Goal: Task Accomplishment & Management: Complete application form

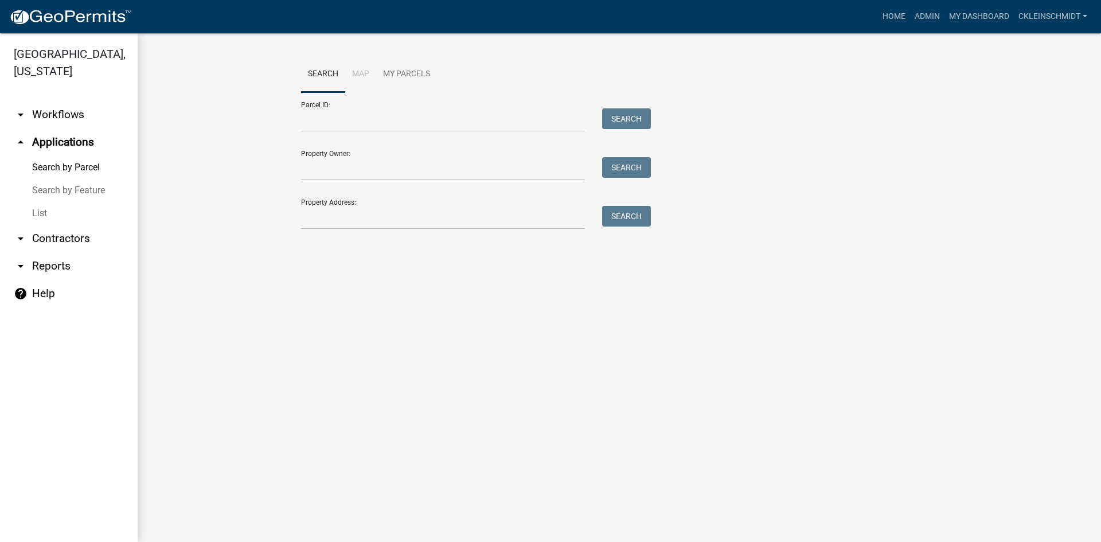
click at [42, 202] on link "List" at bounding box center [69, 213] width 138 height 23
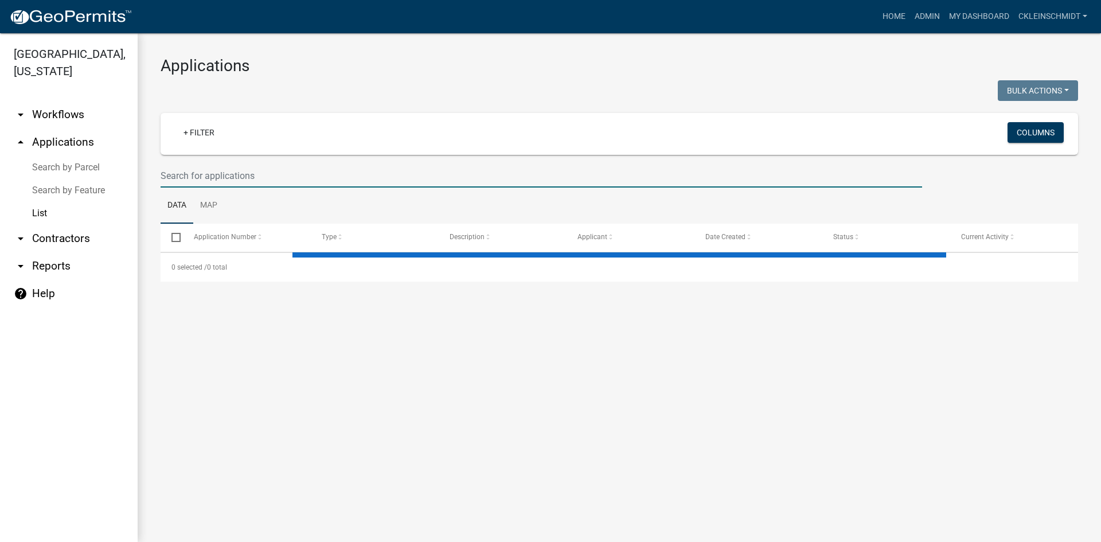
click at [318, 173] on input "text" at bounding box center [541, 176] width 761 height 24
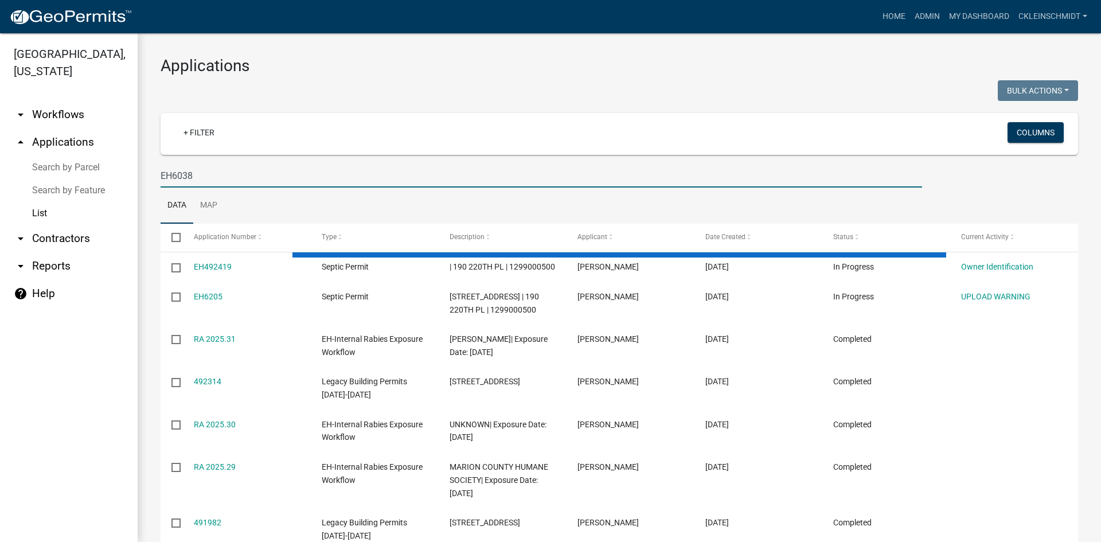
type input "EH6038"
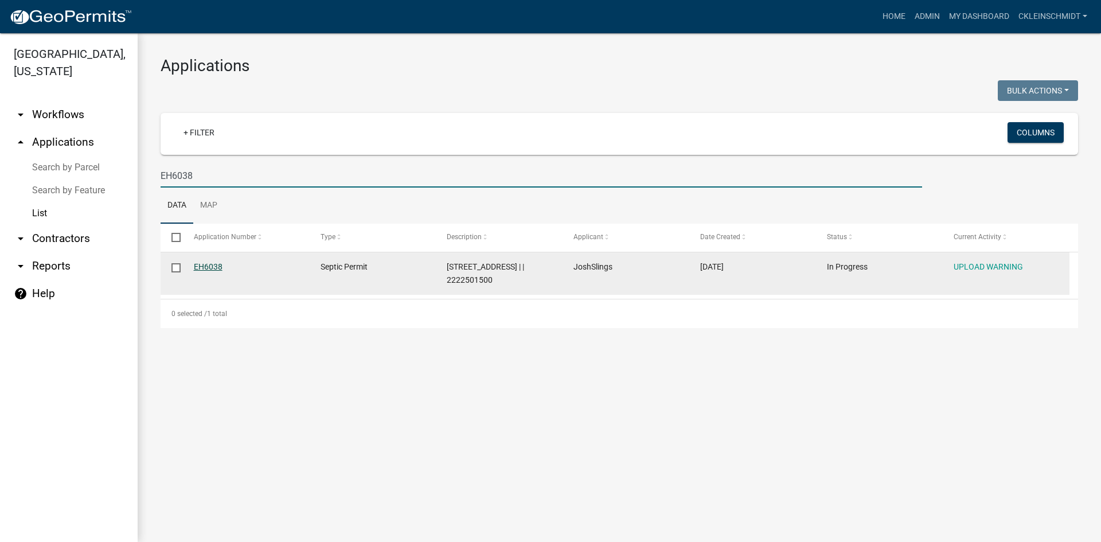
click at [207, 270] on link "EH6038" at bounding box center [208, 266] width 29 height 9
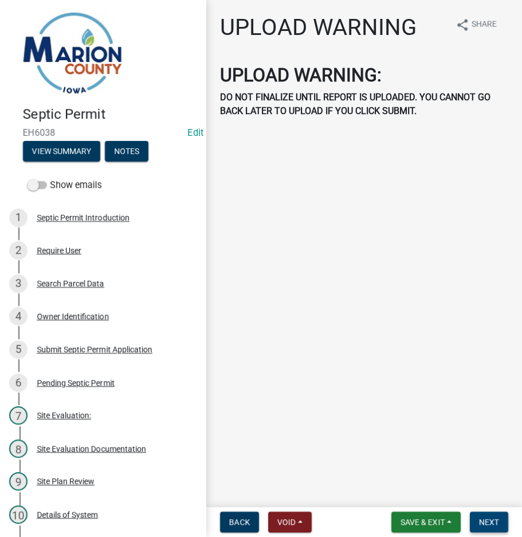
click at [480, 518] on span "Next" at bounding box center [489, 522] width 20 height 9
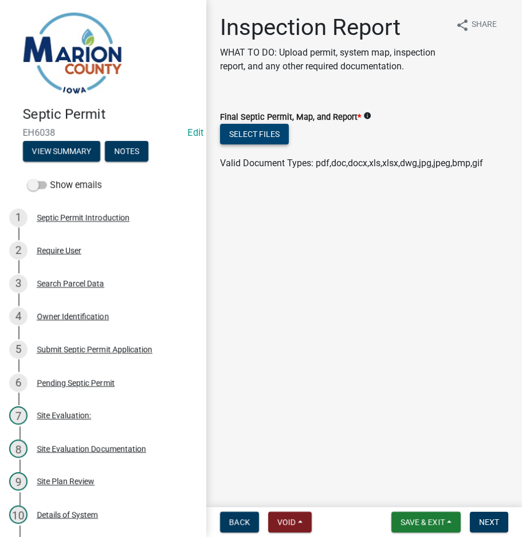
click at [280, 135] on button "Select files" at bounding box center [254, 134] width 69 height 21
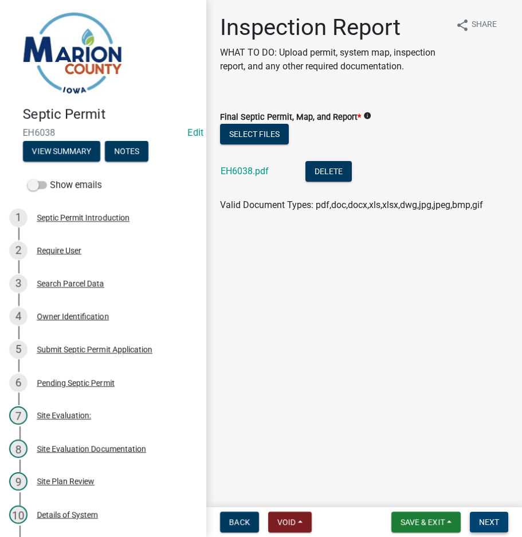
click at [485, 519] on span "Next" at bounding box center [489, 522] width 20 height 9
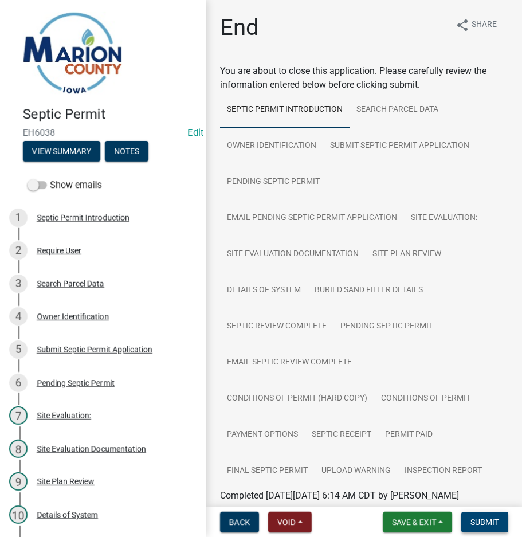
click at [495, 527] on button "Submit" at bounding box center [484, 522] width 47 height 21
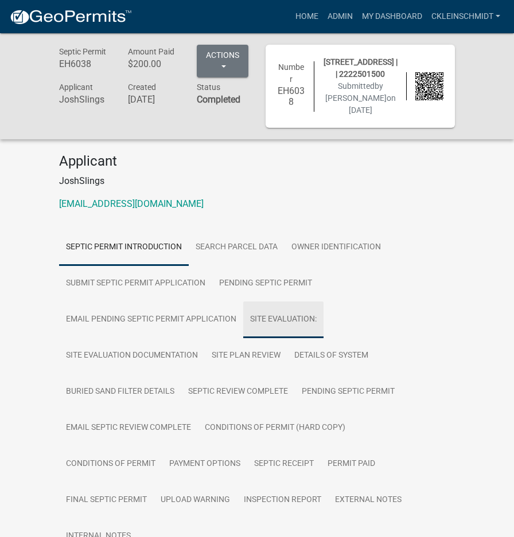
click at [277, 326] on link "Site Evaluation:" at bounding box center [283, 320] width 80 height 37
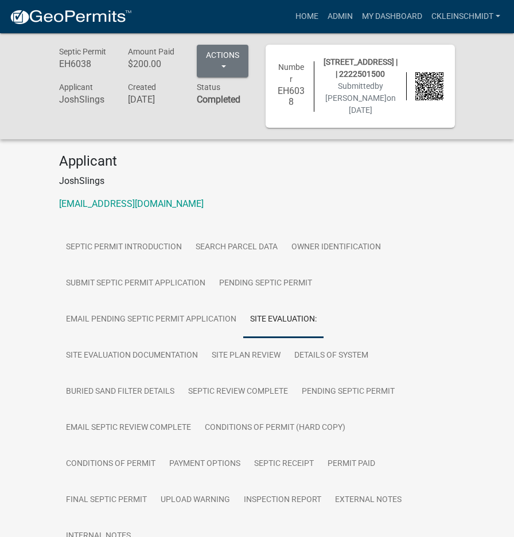
click at [294, 334] on link "Site Evaluation:" at bounding box center [283, 320] width 80 height 37
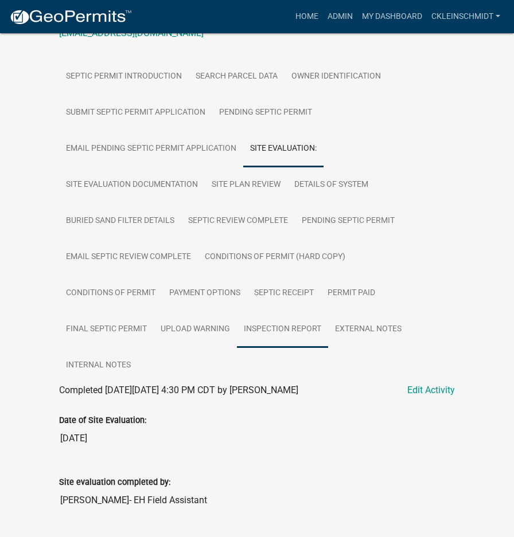
scroll to position [172, 0]
